Goal: Task Accomplishment & Management: Manage account settings

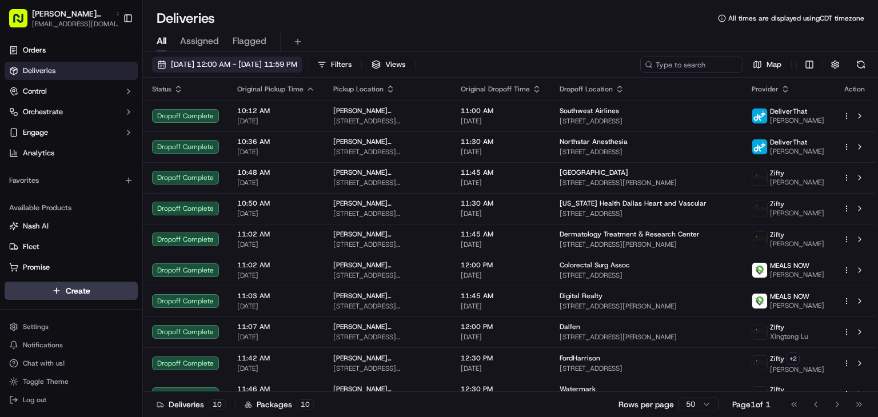
click at [212, 60] on span "[DATE] 12:00 AM - [DATE] 11:59 PM" at bounding box center [234, 64] width 126 height 10
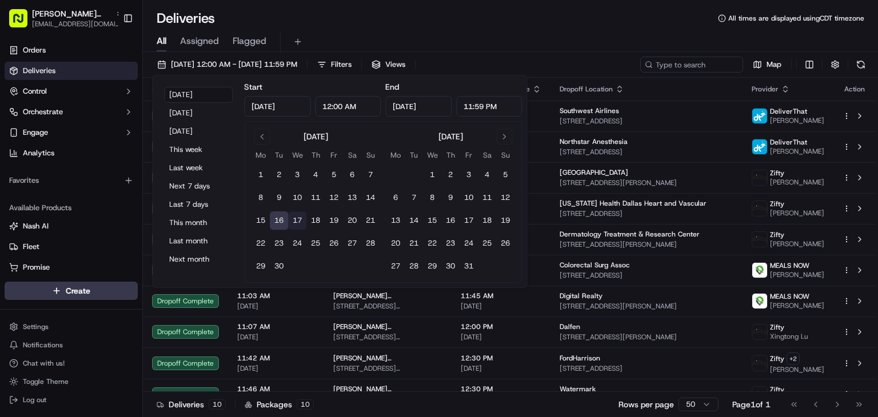
click at [300, 222] on button "17" at bounding box center [297, 221] width 18 height 18
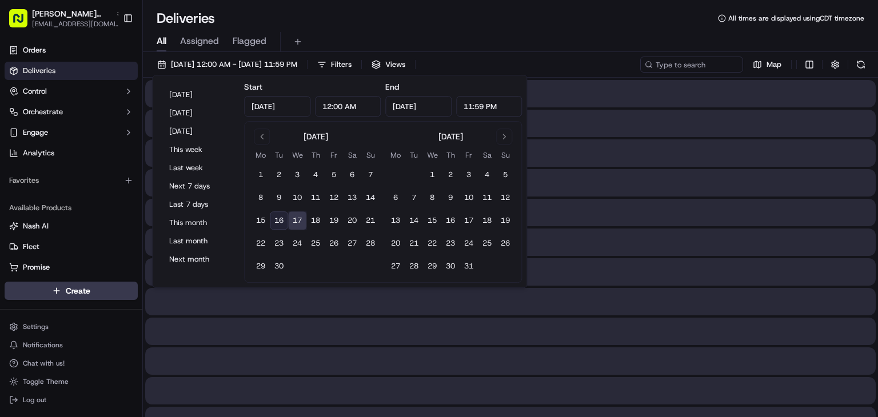
type input "[DATE]"
click at [300, 222] on button "17" at bounding box center [297, 221] width 18 height 18
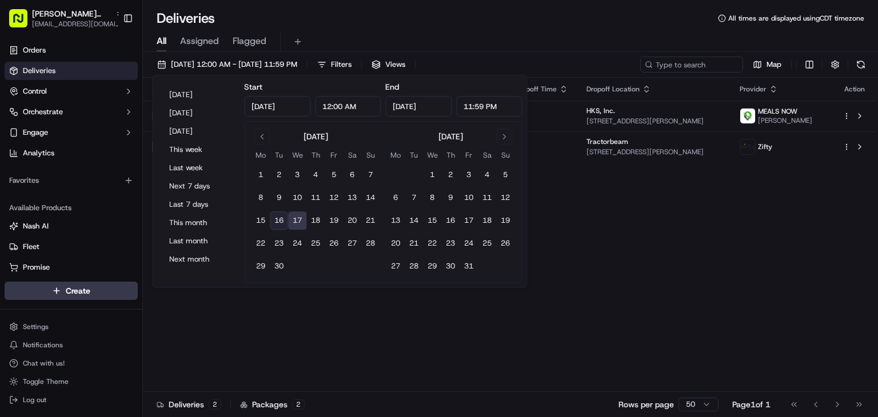
click at [359, 371] on div "Status Original Pickup Time Pickup Location Original Dropoff Time Dropoff Locat…" at bounding box center [509, 235] width 733 height 315
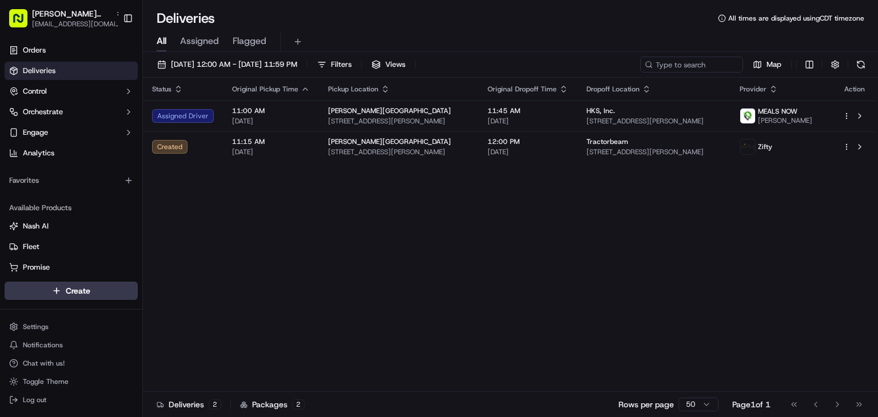
click at [493, 288] on div "Status Original Pickup Time Pickup Location Original Dropoff Time Dropoff Locat…" at bounding box center [509, 235] width 733 height 315
click at [109, 51] on link "Orders" at bounding box center [71, 50] width 133 height 18
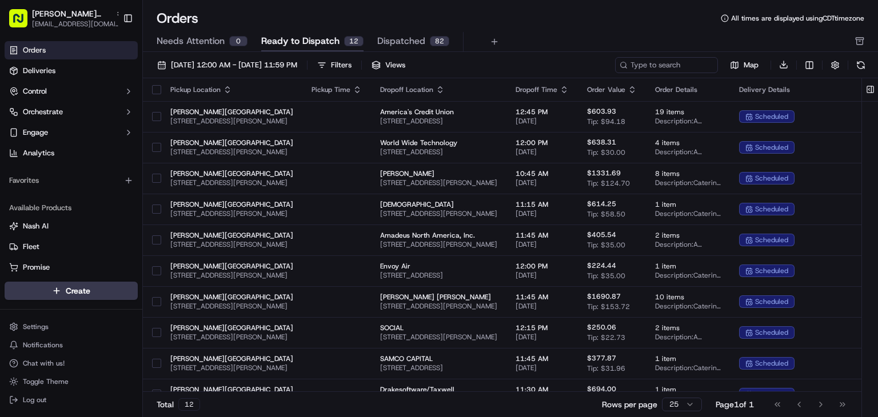
click at [857, 47] on button "button" at bounding box center [859, 41] width 9 height 15
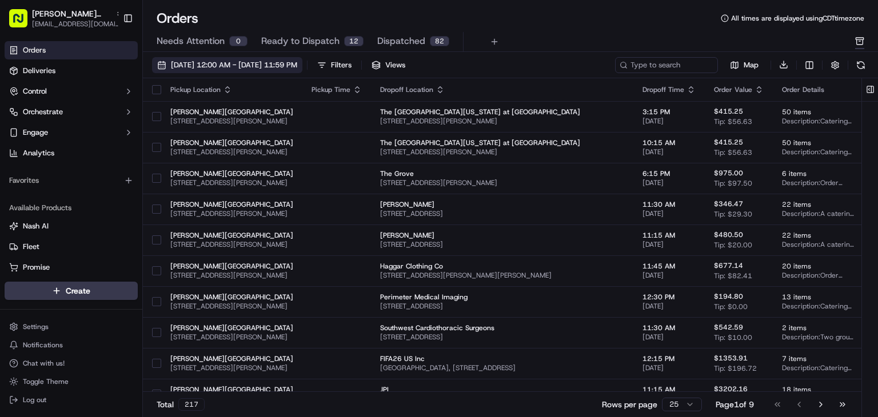
click at [297, 62] on span "[DATE] 12:00 AM - [DATE] 11:59 PM" at bounding box center [234, 65] width 126 height 10
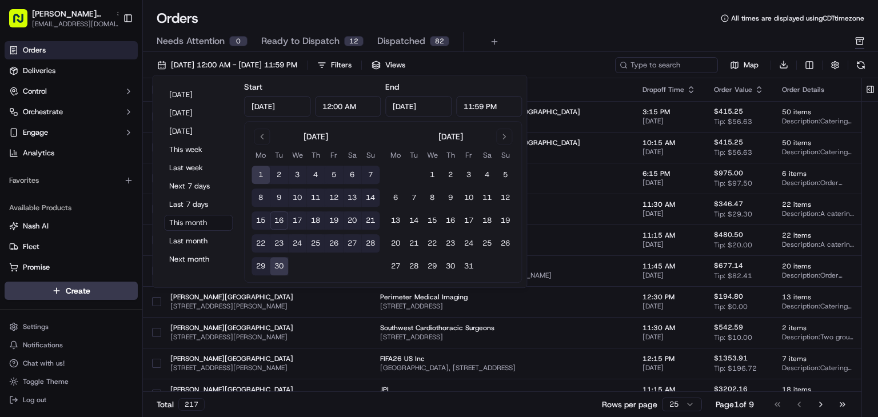
click at [298, 218] on button "17" at bounding box center [297, 221] width 18 height 18
type input "[DATE]"
click at [298, 218] on button "17" at bounding box center [297, 221] width 18 height 18
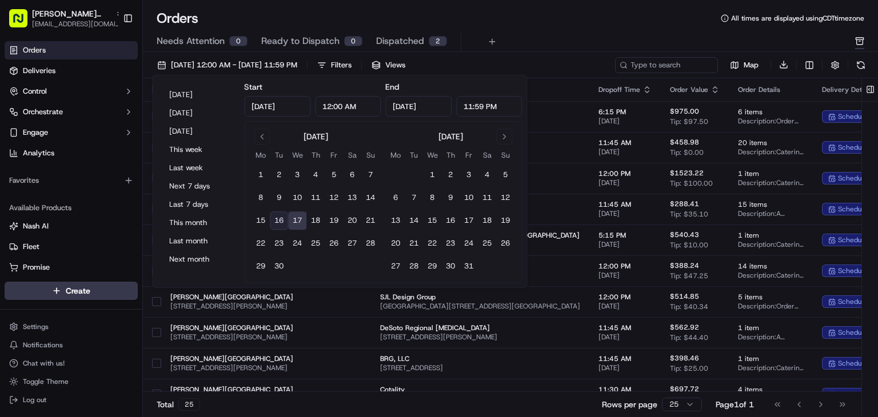
click at [523, 33] on div "Needs Attention 0 Ready to Dispatch 0 Dispatched 2" at bounding box center [503, 41] width 692 height 19
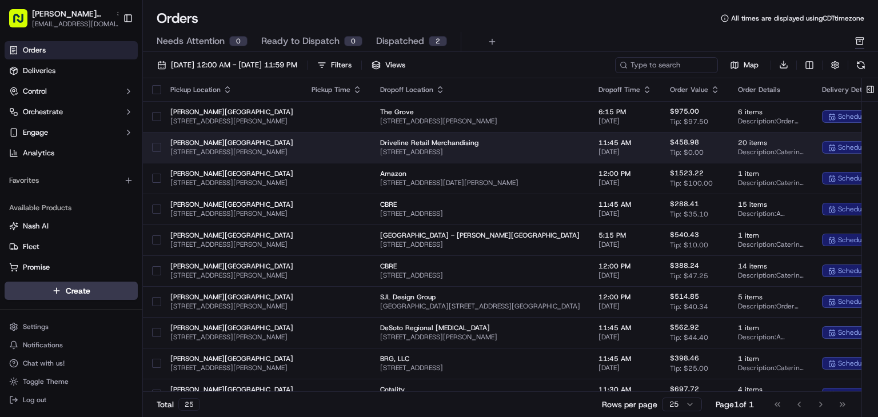
click at [159, 149] on button "button" at bounding box center [156, 147] width 9 height 9
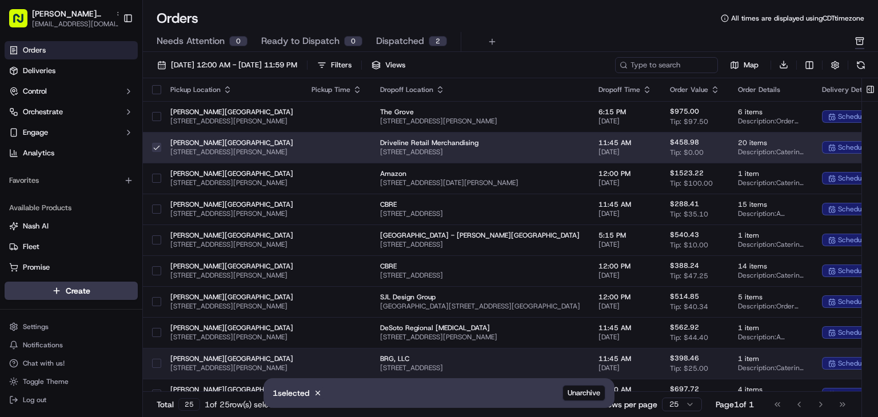
click at [158, 367] on button "button" at bounding box center [156, 363] width 9 height 9
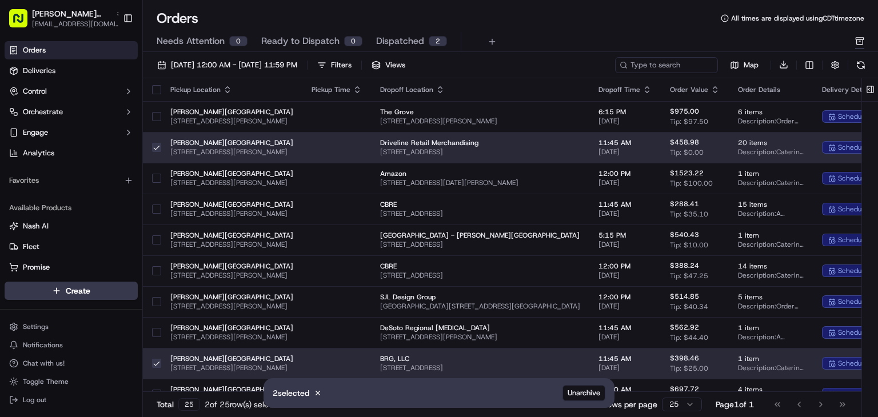
scroll to position [480, 0]
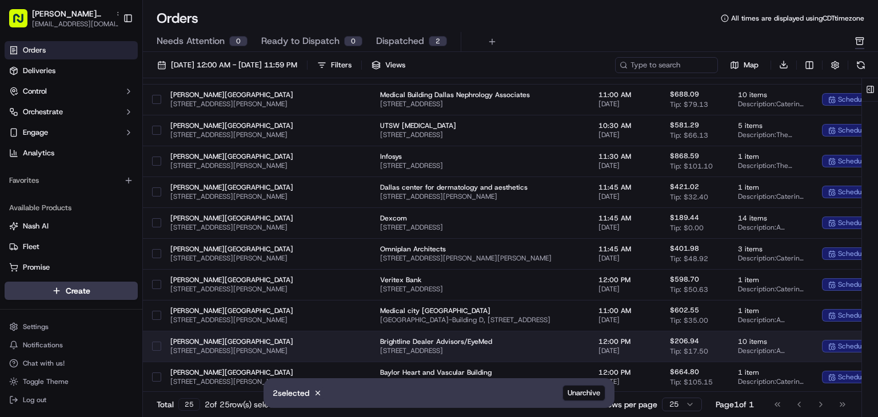
click at [160, 348] on button "button" at bounding box center [156, 346] width 9 height 9
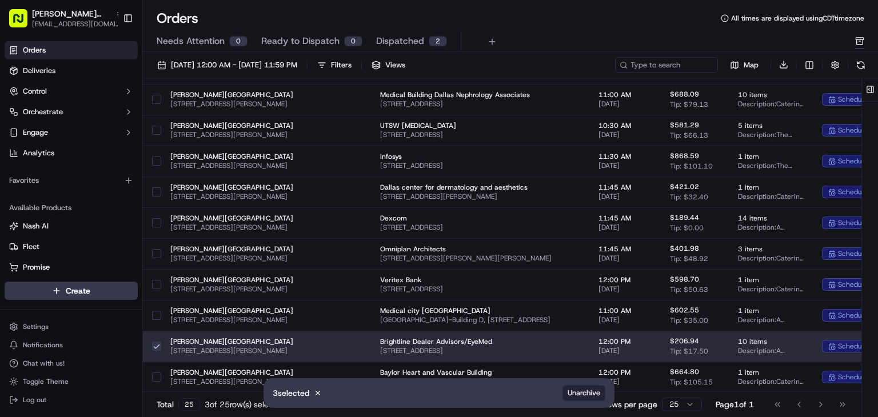
click at [591, 392] on span "Unarchive" at bounding box center [584, 393] width 33 height 10
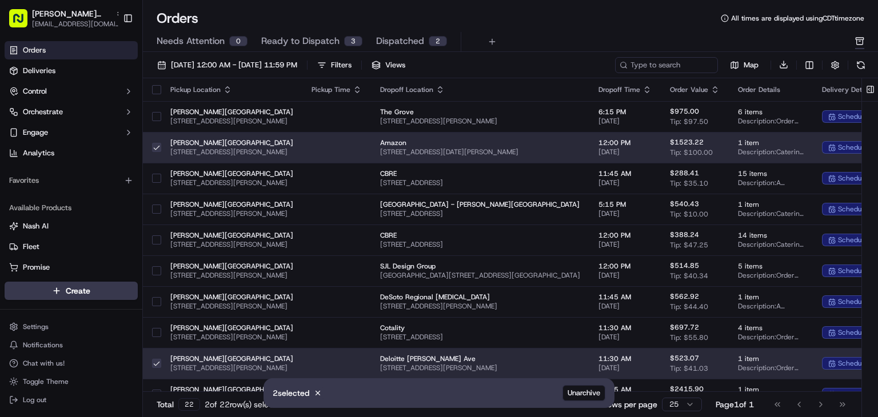
click at [331, 39] on span "Ready to Dispatch" at bounding box center [300, 41] width 78 height 14
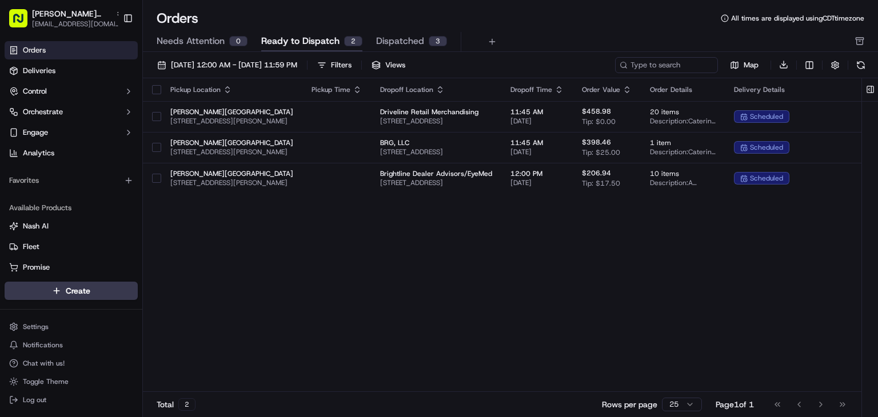
click at [424, 42] on button "Dispatched 3" at bounding box center [411, 41] width 71 height 19
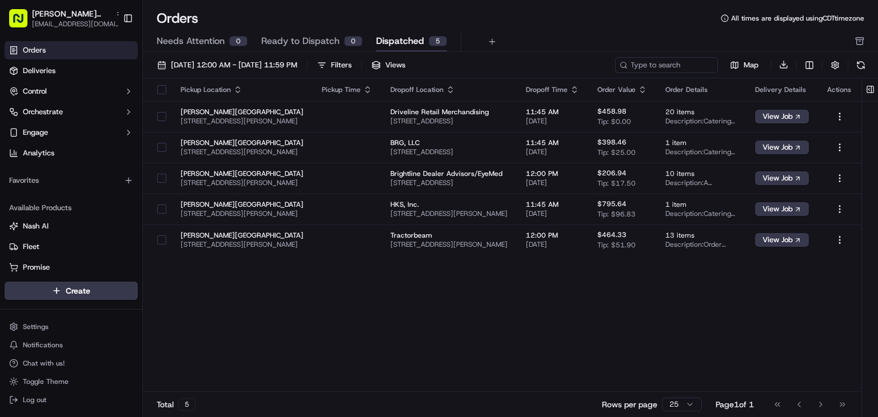
click at [424, 42] on button "Dispatched 5" at bounding box center [411, 41] width 71 height 19
